Goal: Transaction & Acquisition: Purchase product/service

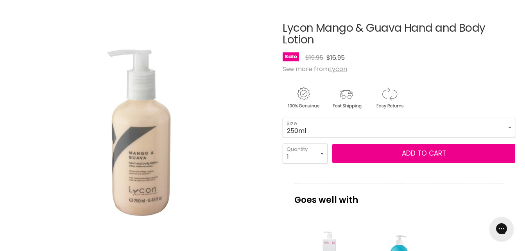
click at [319, 132] on select "250ml 1 Litre" at bounding box center [399, 128] width 233 height 20
click at [283, 118] on select "250ml 1 Litre" at bounding box center [399, 128] width 233 height 20
click at [314, 131] on select "250ml 1 Litre" at bounding box center [399, 128] width 233 height 20
click at [283, 118] on select "250ml 1 Litre" at bounding box center [399, 128] width 233 height 20
click at [318, 126] on select "250ml 1 Litre" at bounding box center [399, 128] width 233 height 20
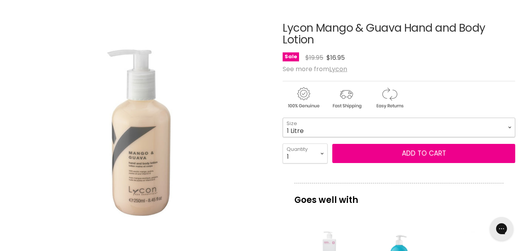
click at [283, 118] on select "250ml 1 Litre" at bounding box center [399, 128] width 233 height 20
select select "1 Litre"
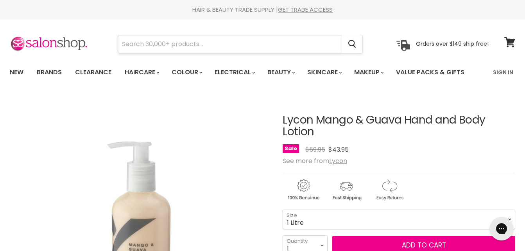
click at [201, 39] on input "Search" at bounding box center [230, 44] width 224 height 18
click at [166, 39] on input "Search" at bounding box center [230, 44] width 224 height 18
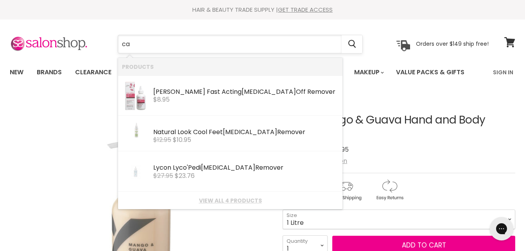
type input "c"
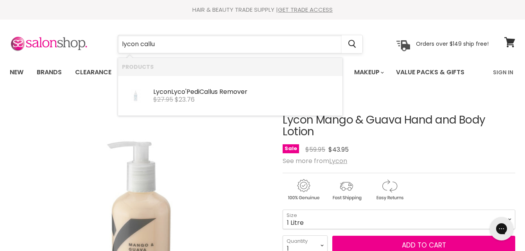
type input "lycon callus"
click at [212, 87] on b "Callus" at bounding box center [226, 91] width 54 height 9
